Goal: Register for event/course

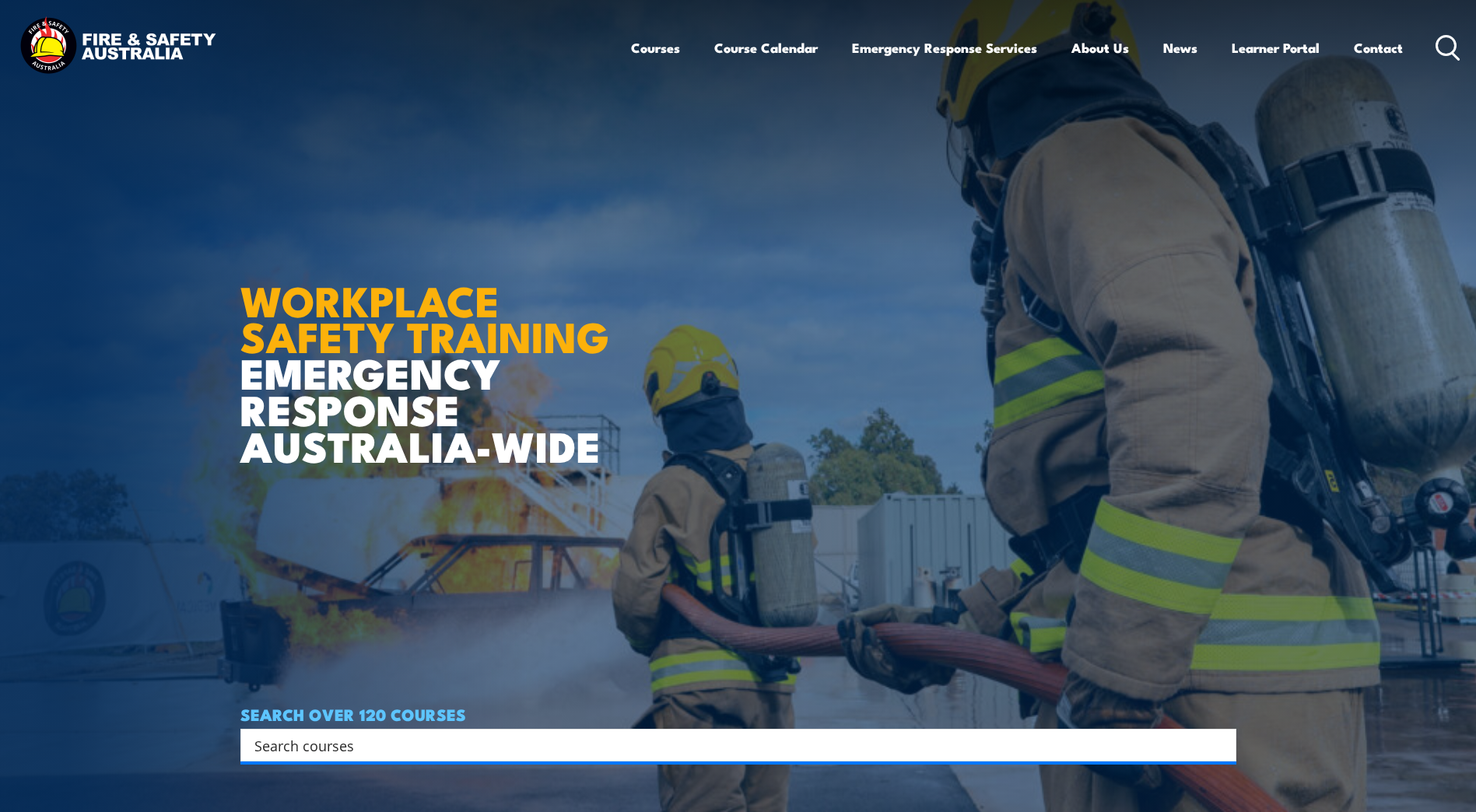
click at [276, 746] on input "Search input" at bounding box center [727, 745] width 948 height 24
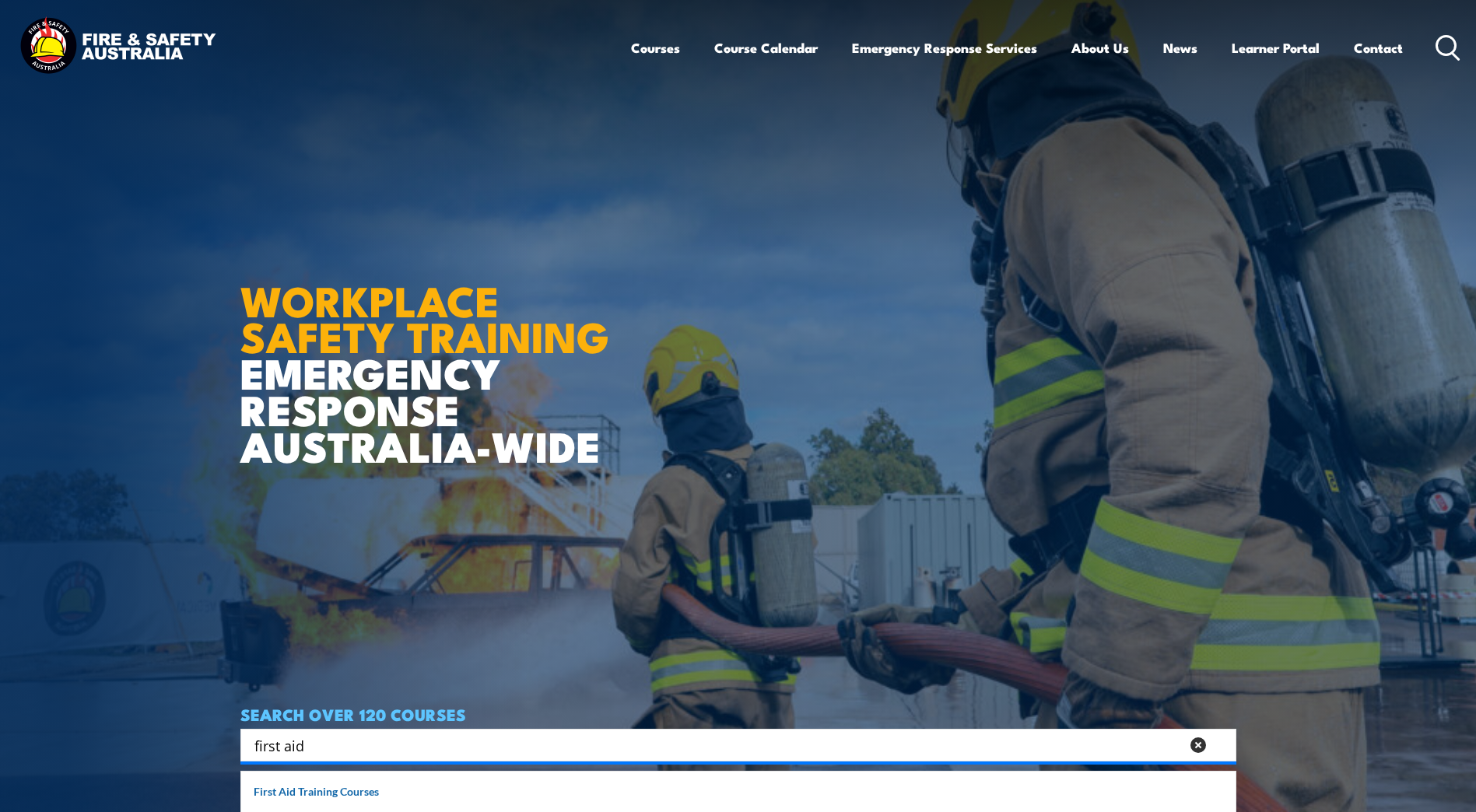
type input "first aid"
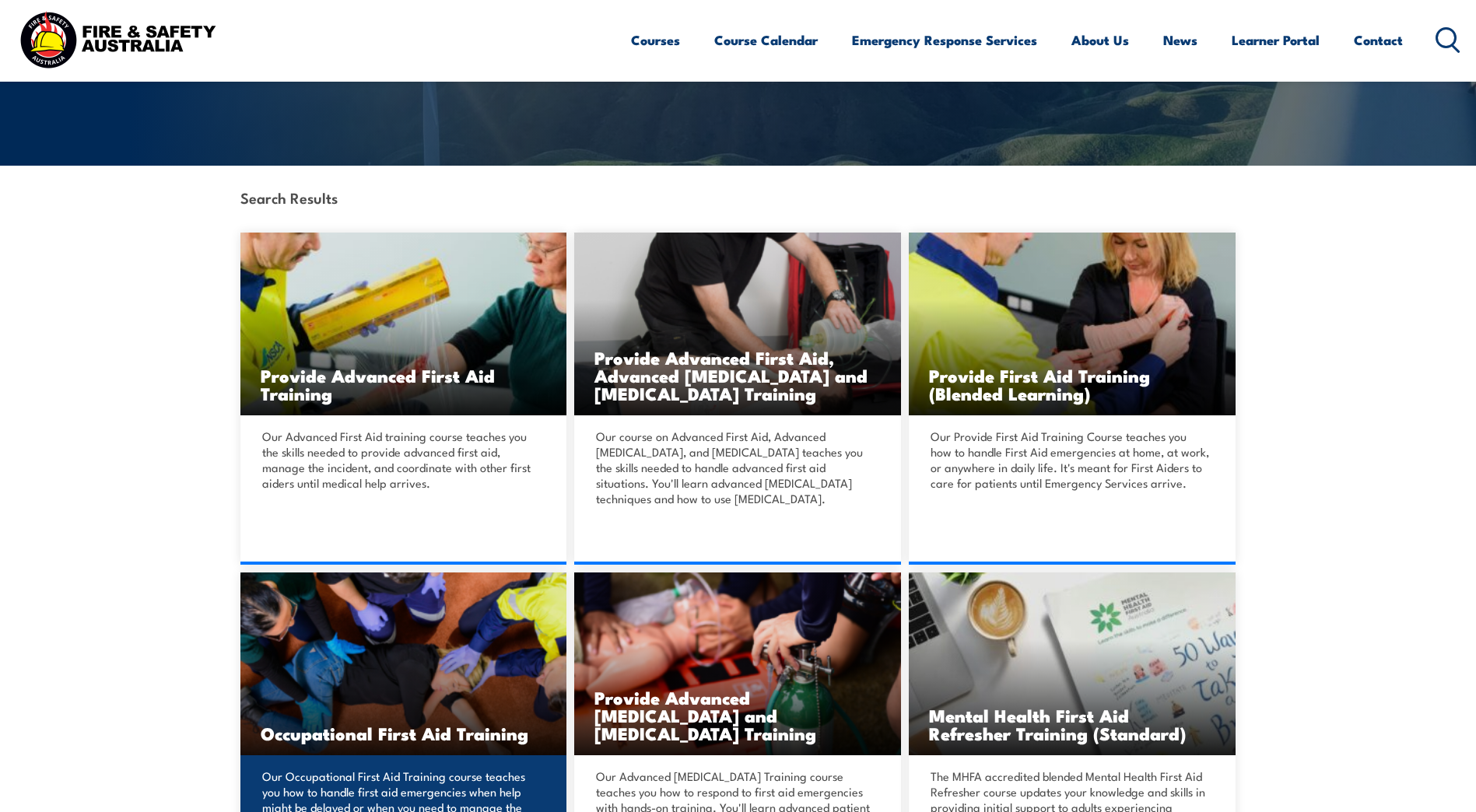
scroll to position [312, 0]
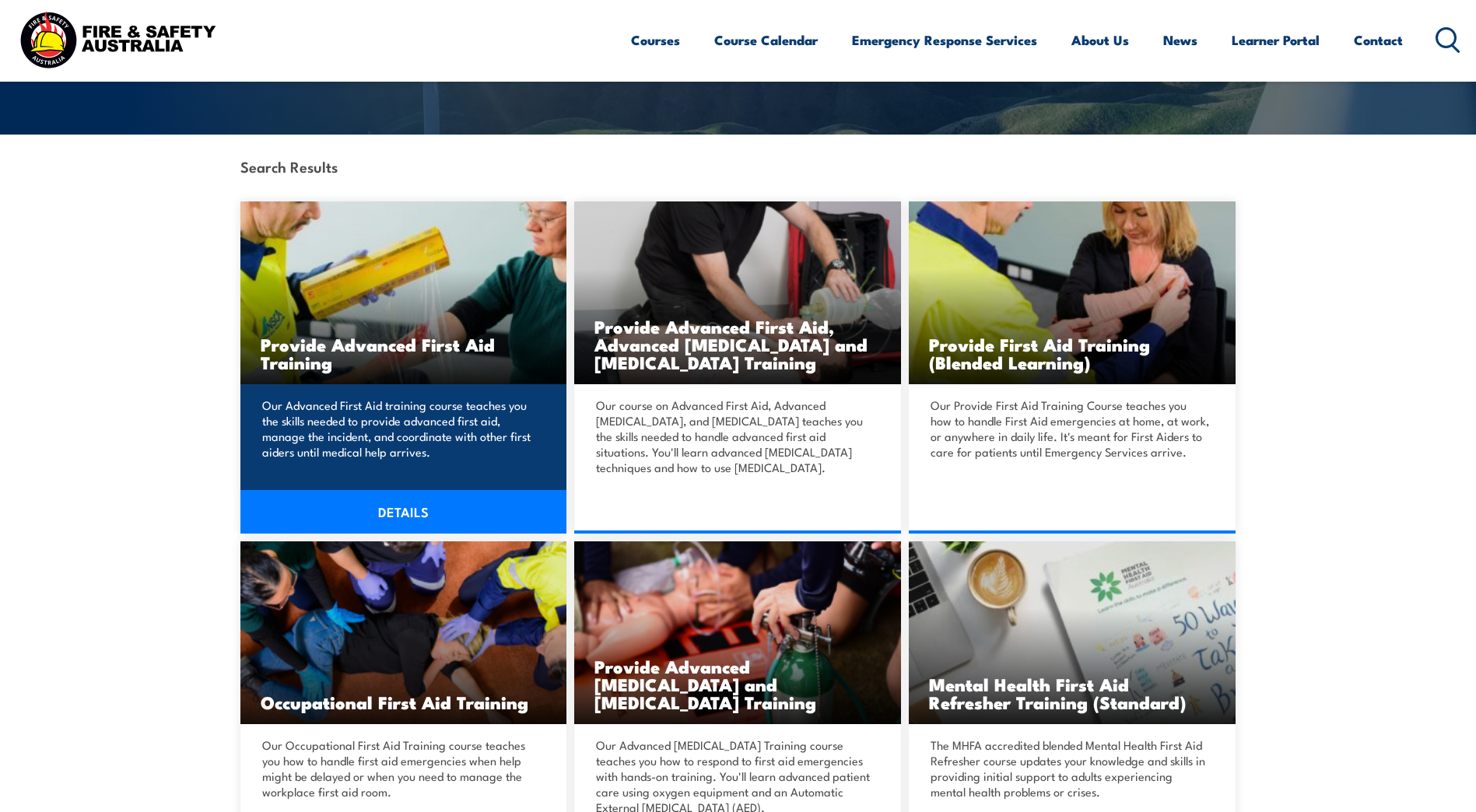
click at [401, 504] on link "DETAILS" at bounding box center [404, 511] width 327 height 43
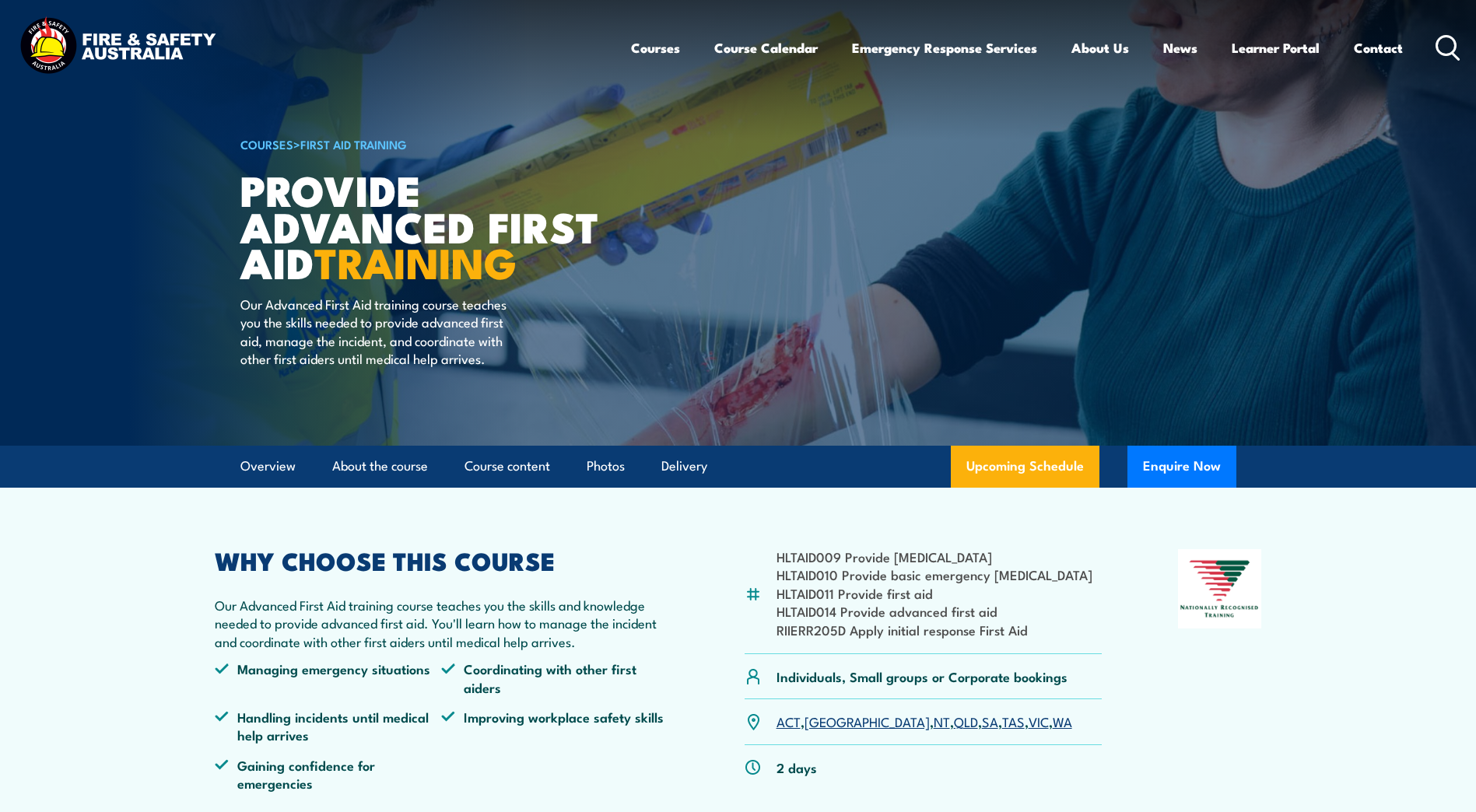
click at [954, 720] on link "QLD" at bounding box center [965, 721] width 24 height 19
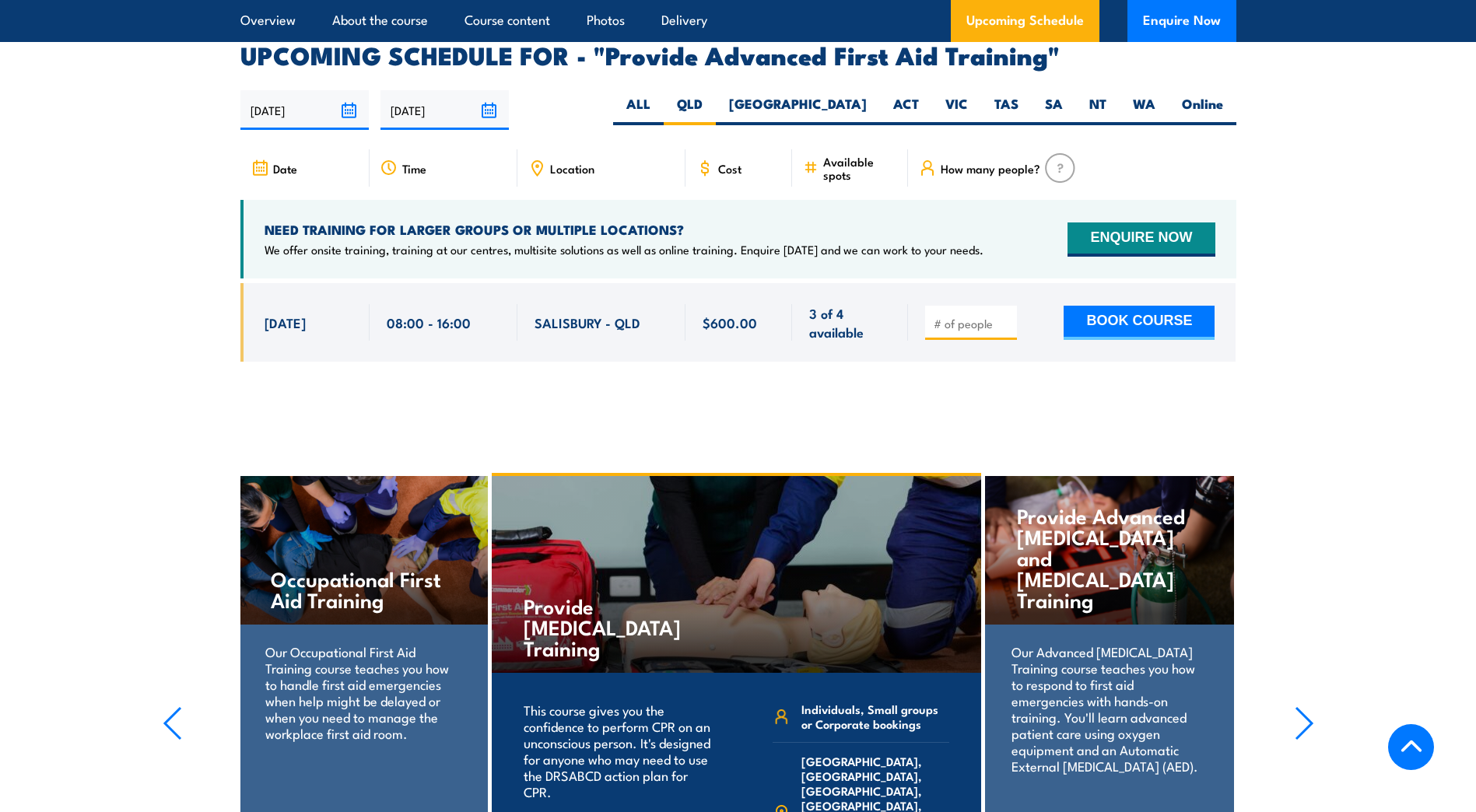
scroll to position [2470, 0]
